Goal: Information Seeking & Learning: Learn about a topic

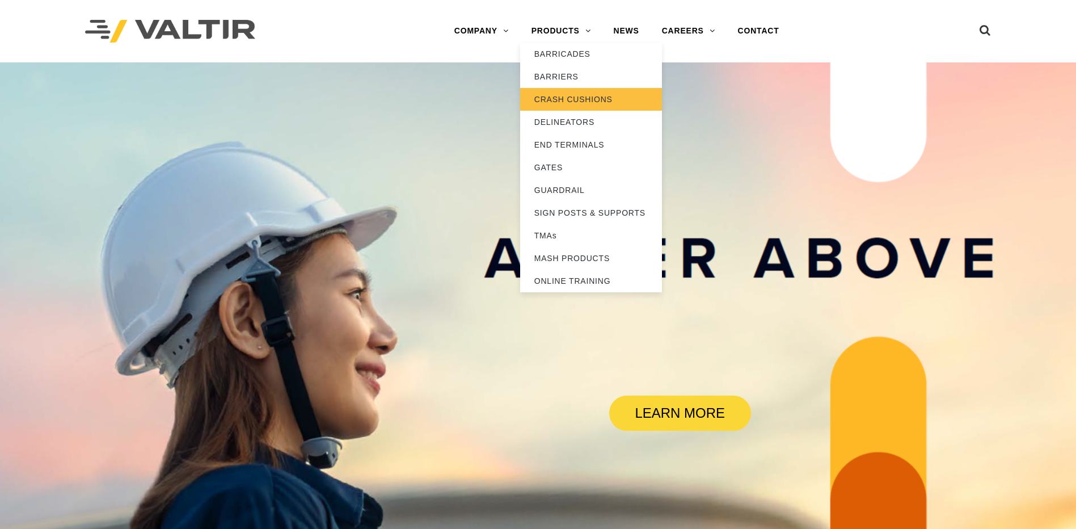
click at [561, 99] on link "CRASH CUSHIONS" at bounding box center [591, 99] width 142 height 23
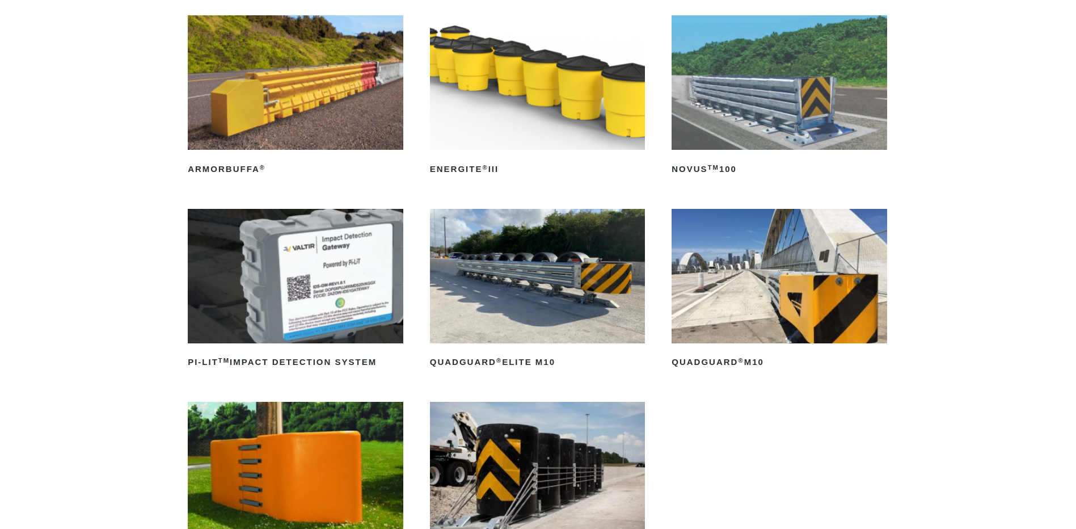
scroll to position [227, 0]
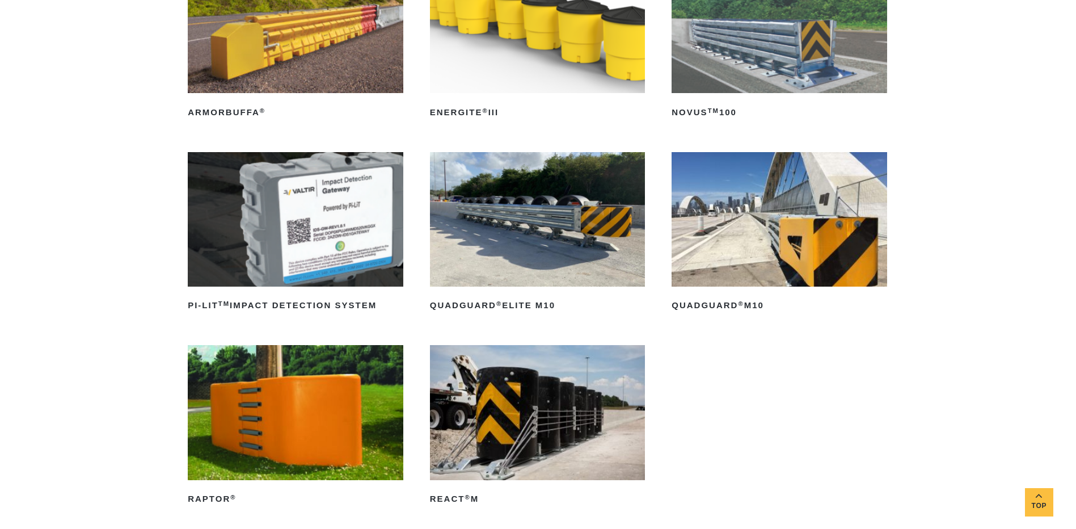
click at [483, 224] on img at bounding box center [538, 219] width 216 height 134
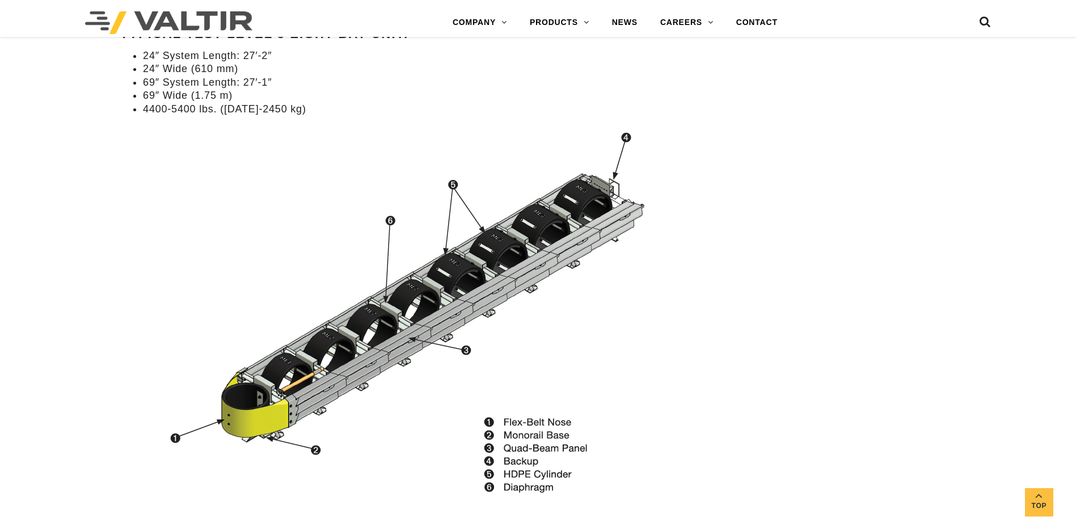
scroll to position [1135, 0]
